Goal: Information Seeking & Learning: Learn about a topic

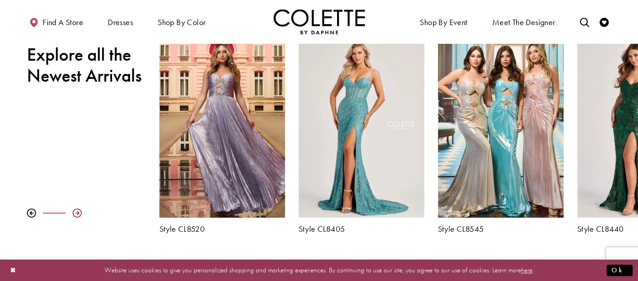
click at [79, 211] on div at bounding box center [77, 213] width 9 height 9
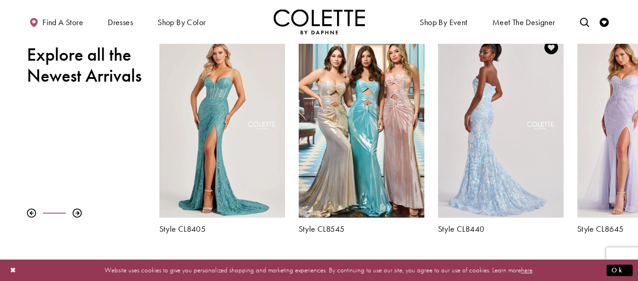
click at [471, 198] on div "Visit Colette by Daphne Style No. CL8440 Page" at bounding box center [501, 126] width 126 height 183
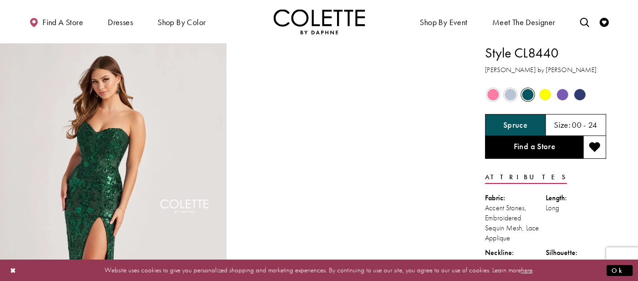
click at [491, 98] on span "Product color controls state depends on size chosen" at bounding box center [492, 94] width 11 height 11
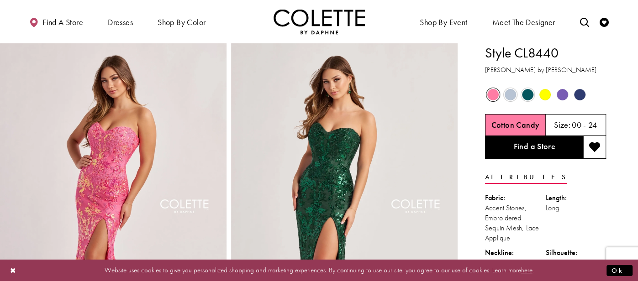
click at [514, 93] on span "Product color controls state depends on size chosen" at bounding box center [510, 94] width 11 height 11
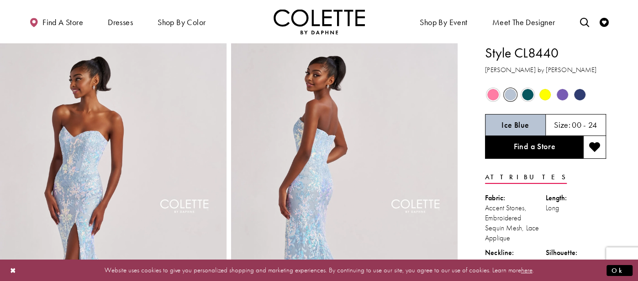
click at [547, 95] on span "Product color controls state depends on size chosen" at bounding box center [544, 94] width 11 height 11
click at [561, 95] on span "Product color controls state depends on size chosen" at bounding box center [562, 94] width 11 height 11
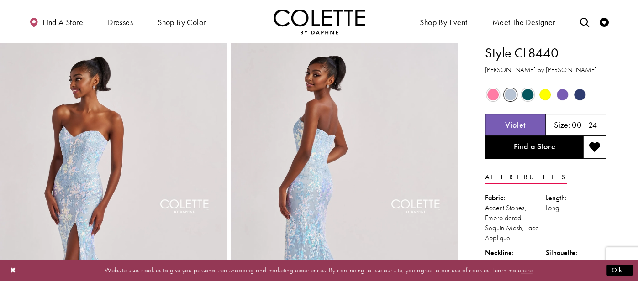
click at [544, 95] on span "Product color controls state depends on size chosen" at bounding box center [544, 94] width 11 height 11
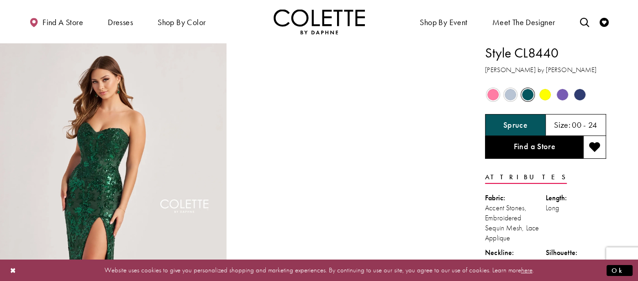
click at [542, 95] on span "Product color controls state depends on size chosen" at bounding box center [544, 94] width 11 height 11
click at [560, 98] on span "Product color controls state depends on size chosen" at bounding box center [562, 94] width 11 height 11
click at [574, 95] on span "Product color controls state depends on size chosen" at bounding box center [579, 94] width 11 height 11
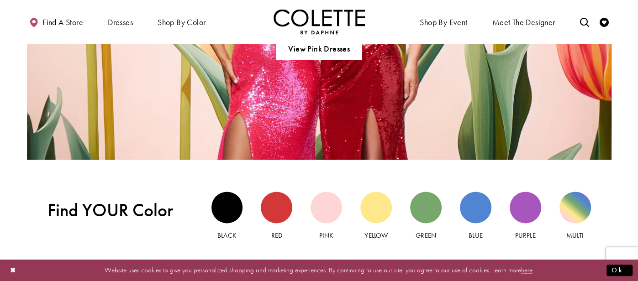
scroll to position [787, 0]
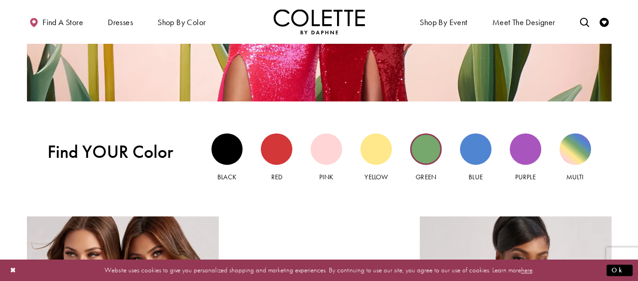
click at [420, 159] on div "Green view" at bounding box center [426, 149] width 32 height 32
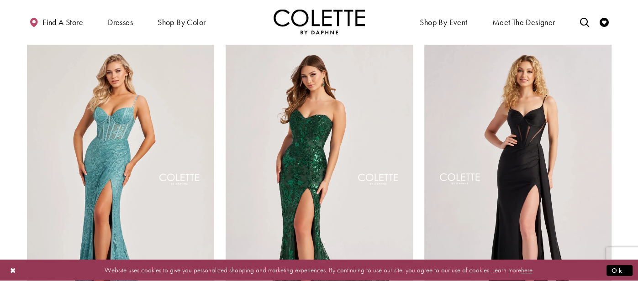
scroll to position [80, 0]
click at [16, 272] on button "Close Dialog" at bounding box center [13, 271] width 16 height 16
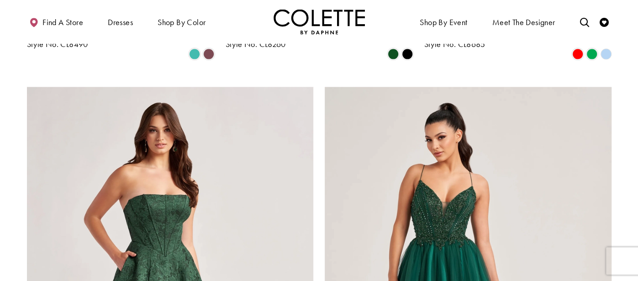
scroll to position [1383, 0]
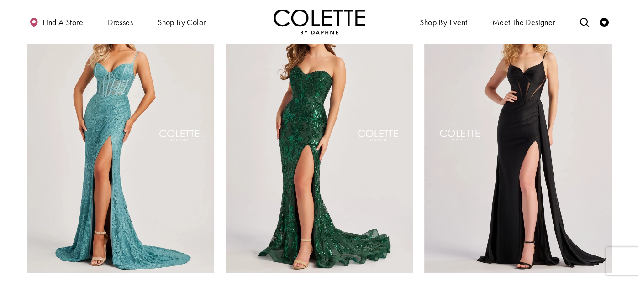
scroll to position [0, 0]
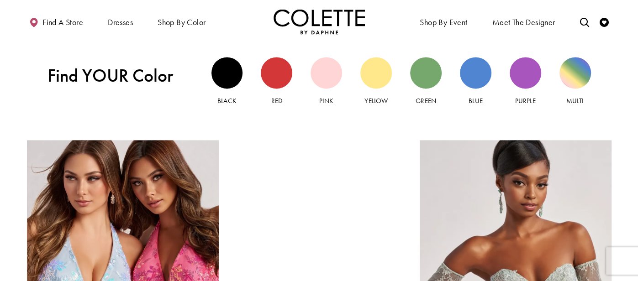
scroll to position [858, 0]
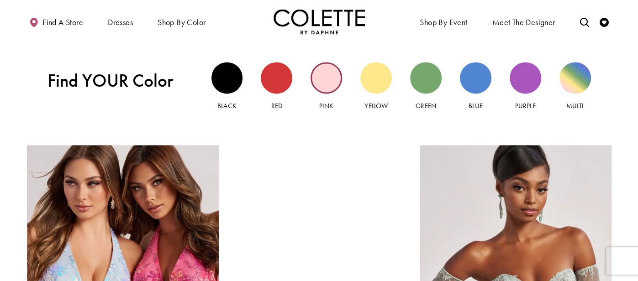
click at [318, 82] on div "Pink view" at bounding box center [326, 78] width 32 height 32
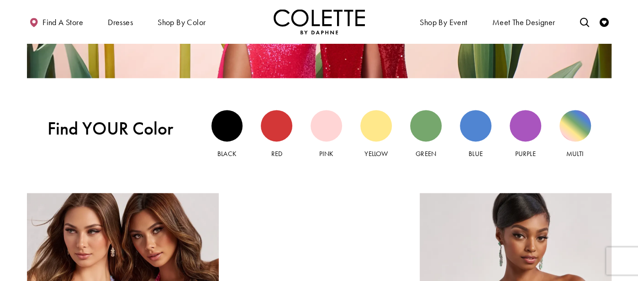
scroll to position [799, 0]
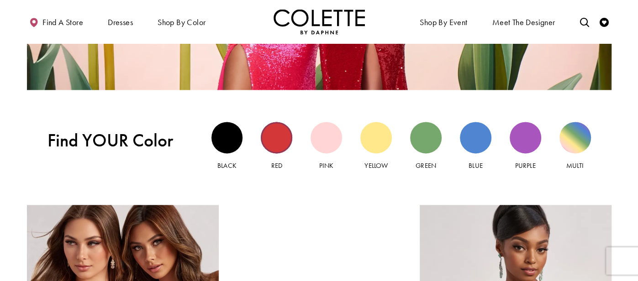
click at [268, 142] on div "Red view" at bounding box center [277, 138] width 32 height 32
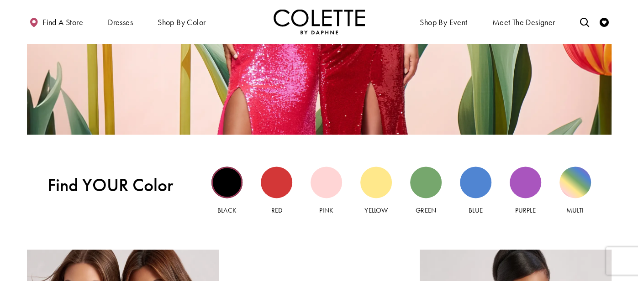
click at [238, 188] on div "Black view" at bounding box center [227, 183] width 32 height 32
